Goal: Transaction & Acquisition: Purchase product/service

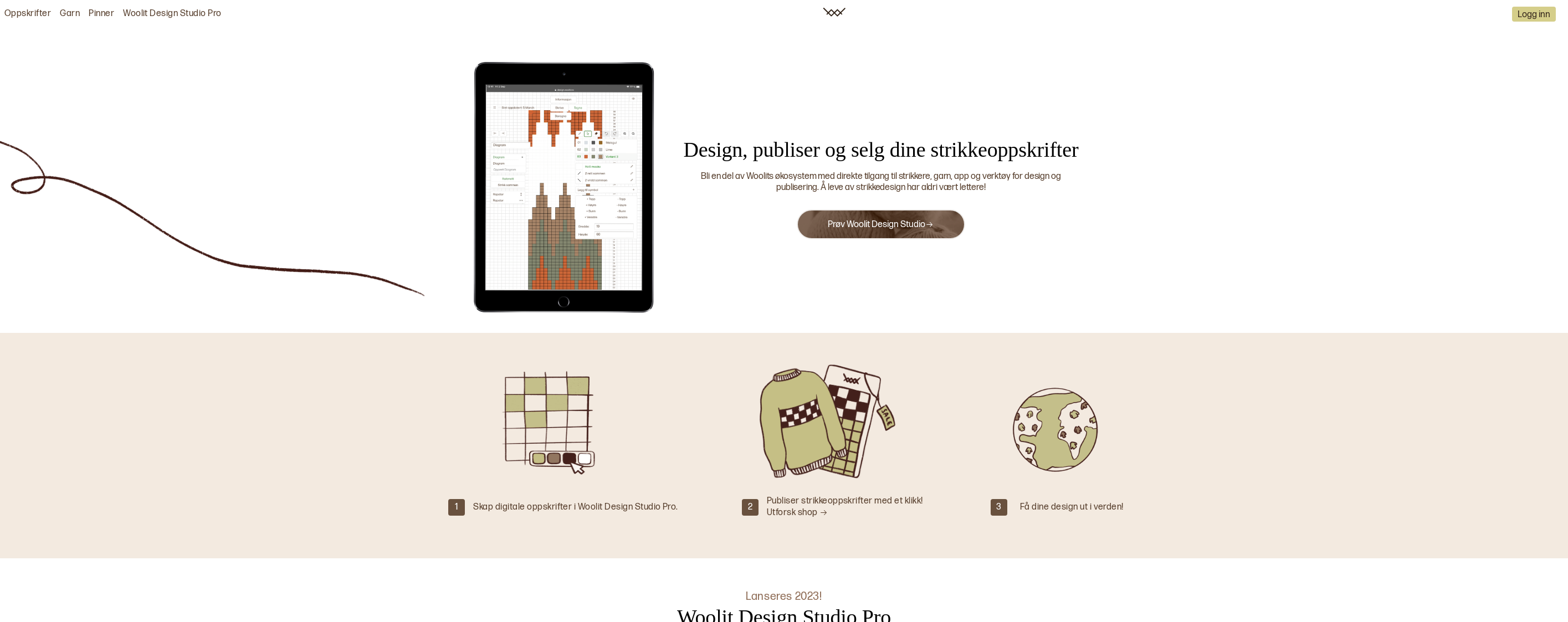
click at [882, 231] on button "Prøv Woolit Design Studio" at bounding box center [880, 224] width 168 height 30
click at [862, 222] on link "Prøv Woolit Design Studio" at bounding box center [880, 224] width 106 height 10
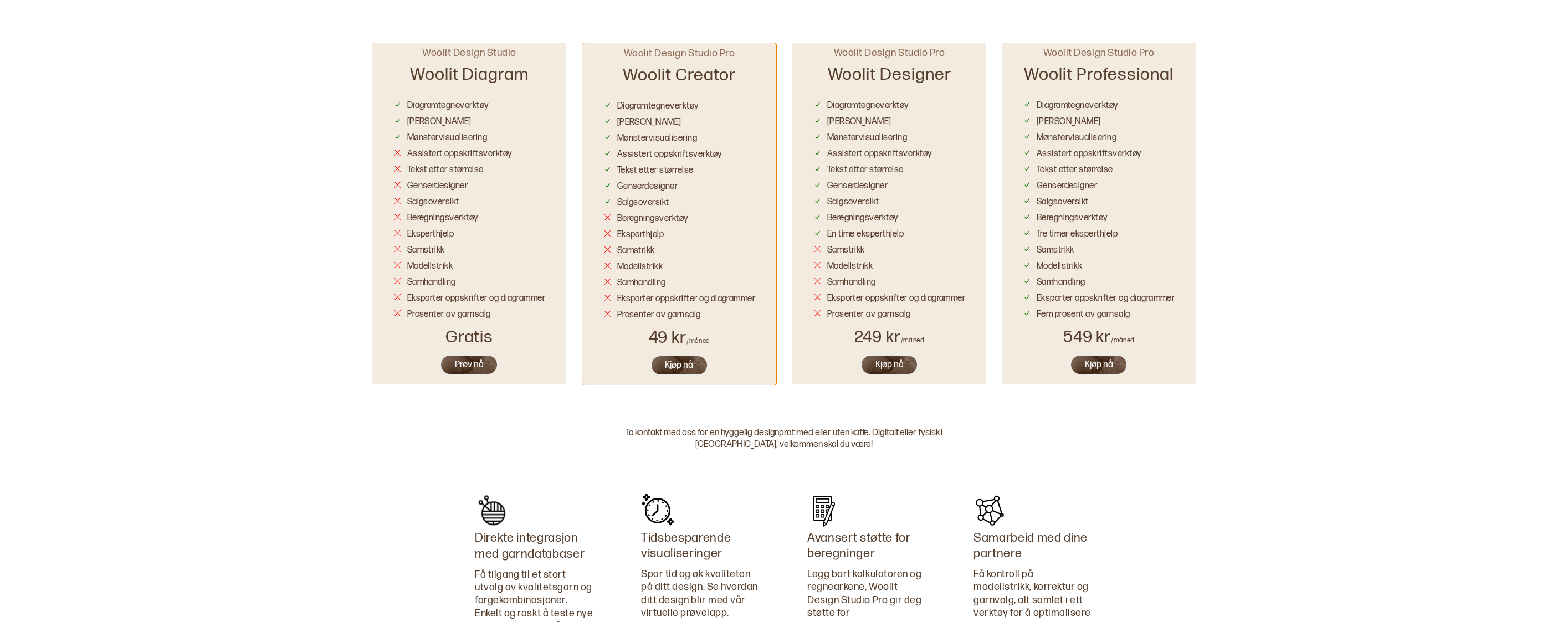
scroll to position [676, 0]
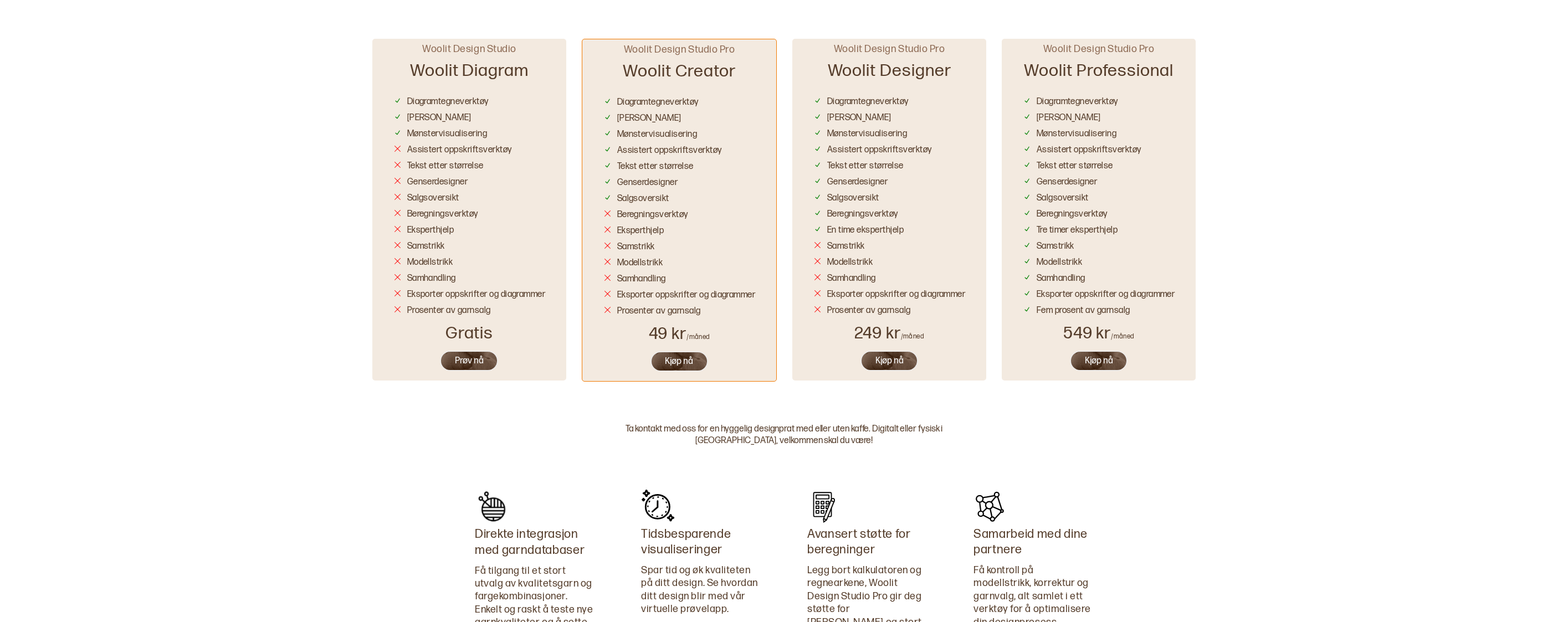
drag, startPoint x: 468, startPoint y: 360, endPoint x: 639, endPoint y: 364, distance: 171.0
click at [637, 364] on div "Woolit Design Studio Woolit Diagram Diagramtegneverktøy [PERSON_NAME] Mønstervi…" at bounding box center [784, 195] width 777 height 390
click at [667, 364] on button "Kjøp nå" at bounding box center [679, 361] width 58 height 20
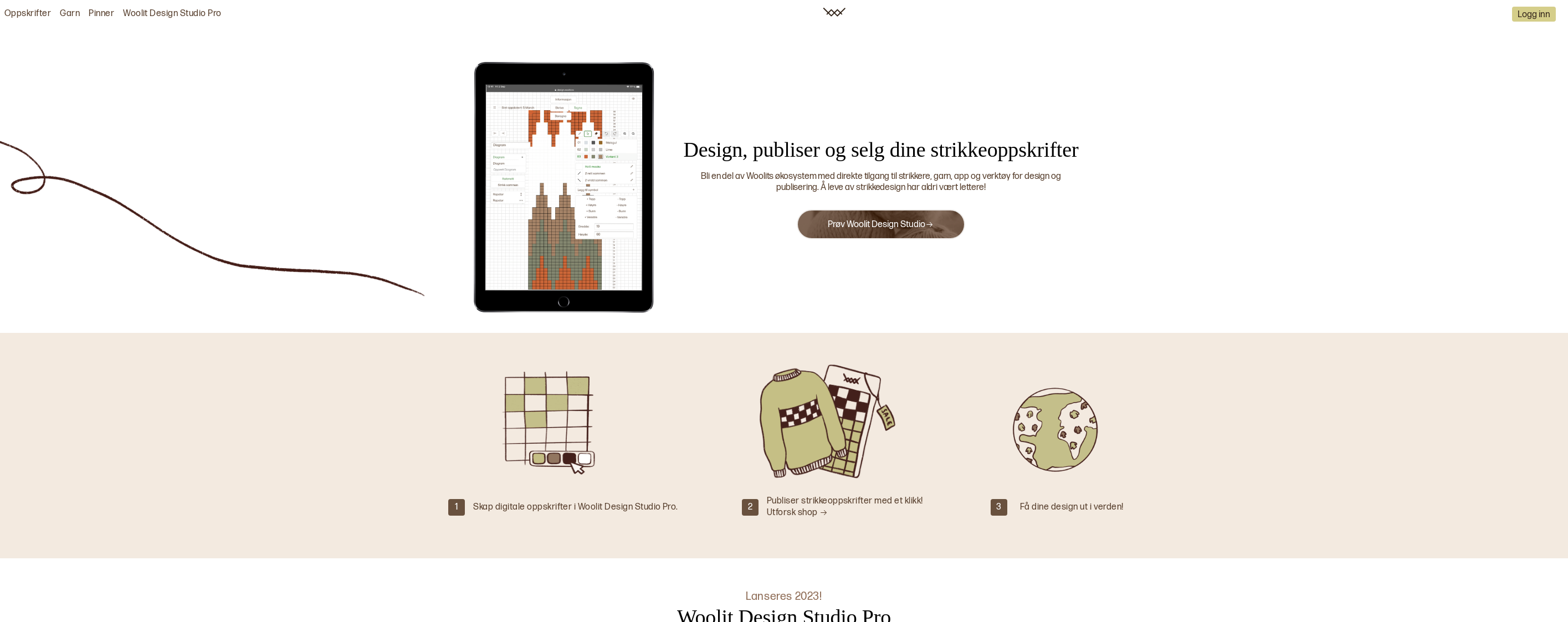
click at [35, 14] on link "Oppskrifter" at bounding box center [27, 14] width 46 height 12
